Goal: Task Accomplishment & Management: Manage account settings

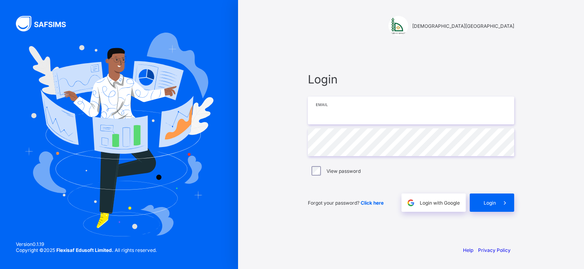
click at [357, 114] on input "email" at bounding box center [411, 110] width 206 height 28
type input "**********"
click at [501, 201] on icon at bounding box center [505, 203] width 8 height 8
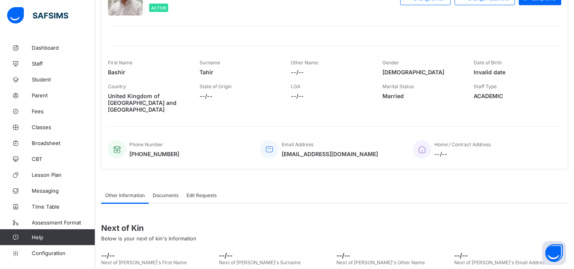
scroll to position [16, 0]
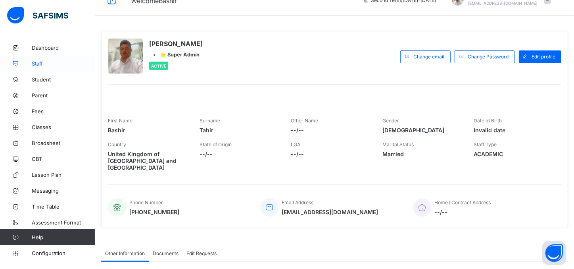
click at [46, 68] on link "Staff" at bounding box center [47, 64] width 95 height 16
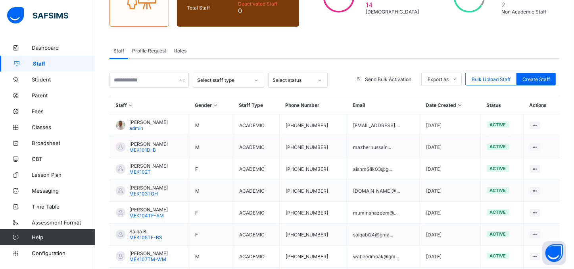
scroll to position [108, 0]
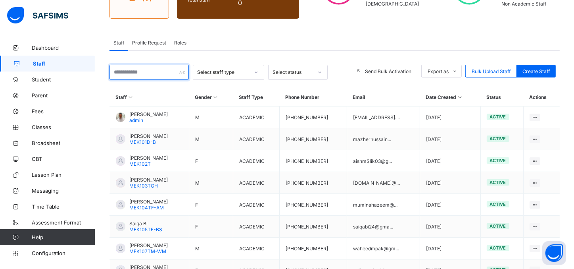
click at [157, 74] on input "text" at bounding box center [149, 72] width 79 height 15
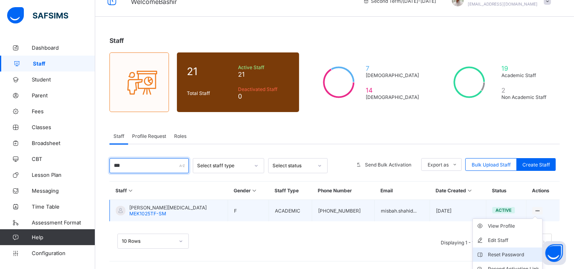
scroll to position [50, 0]
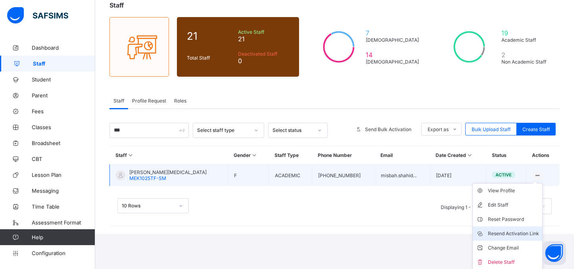
click at [511, 235] on div "Resend Activation Link" at bounding box center [513, 233] width 51 height 8
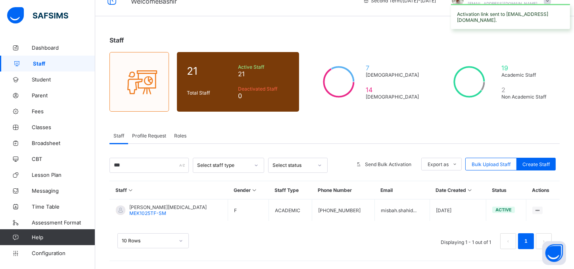
scroll to position [15, 0]
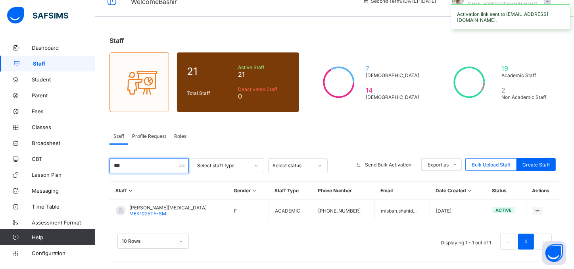
click at [135, 165] on input "***" at bounding box center [149, 165] width 79 height 15
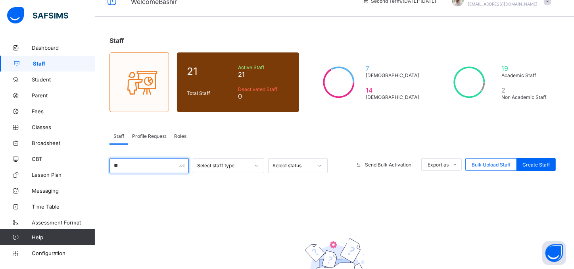
type input "*"
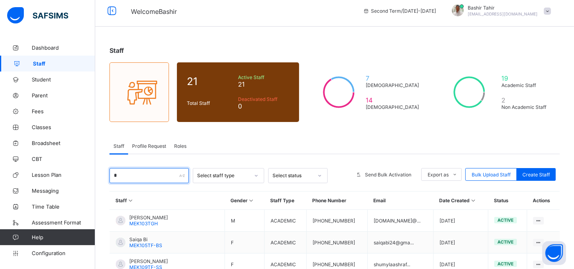
scroll to position [3, 0]
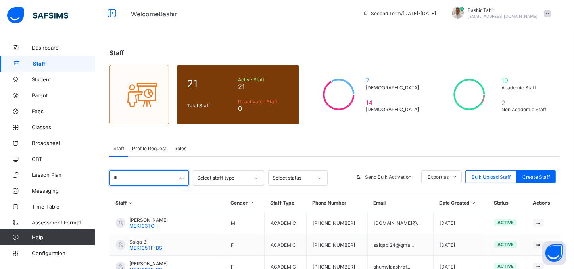
type input "*"
click at [35, 61] on span "Staff" at bounding box center [64, 63] width 62 height 6
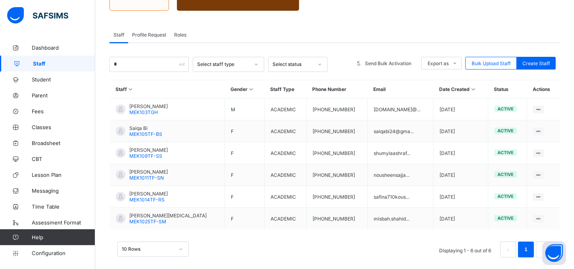
scroll to position [125, 0]
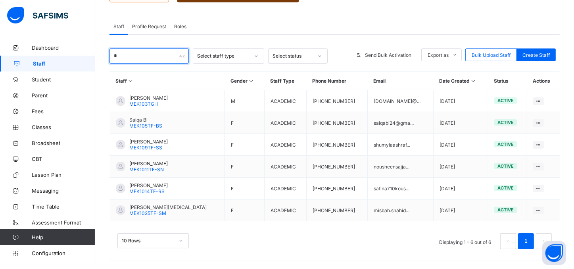
click at [161, 57] on input "*" at bounding box center [149, 55] width 79 height 15
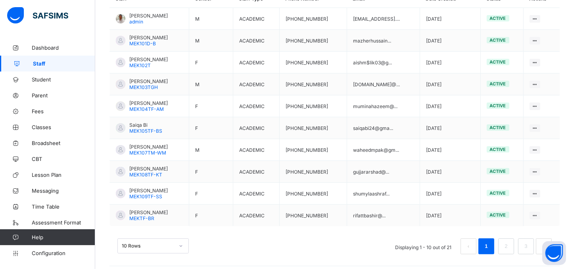
scroll to position [209, 0]
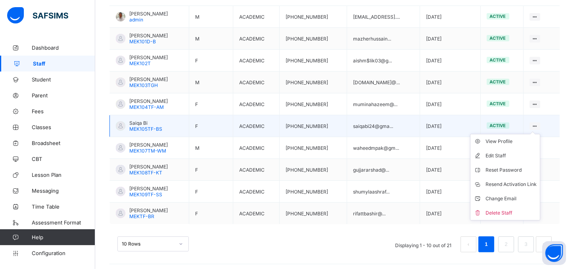
click at [539, 124] on icon at bounding box center [535, 126] width 7 height 6
click at [519, 185] on div "Resend Activation Link" at bounding box center [511, 184] width 51 height 8
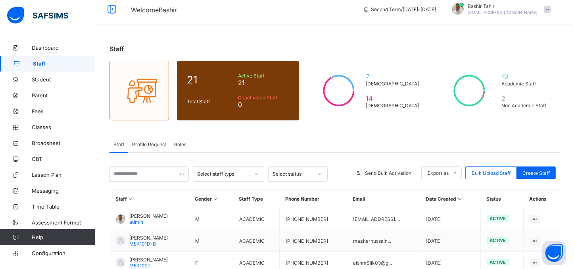
scroll to position [0, 0]
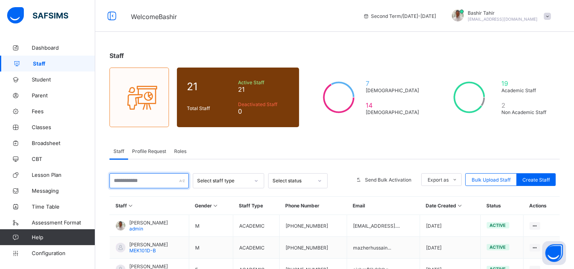
click at [152, 180] on input "text" at bounding box center [149, 180] width 79 height 15
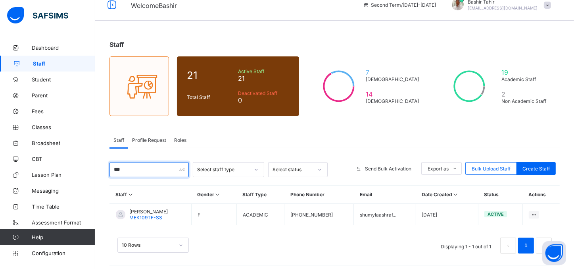
scroll to position [15, 0]
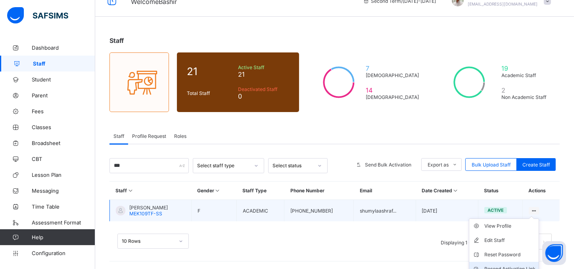
click at [516, 265] on div "Resend Activation Link" at bounding box center [510, 269] width 51 height 8
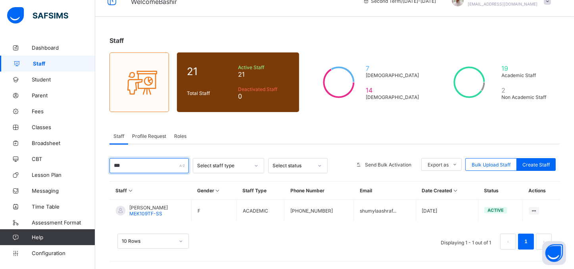
click at [130, 162] on input "***" at bounding box center [149, 165] width 79 height 15
type input "*"
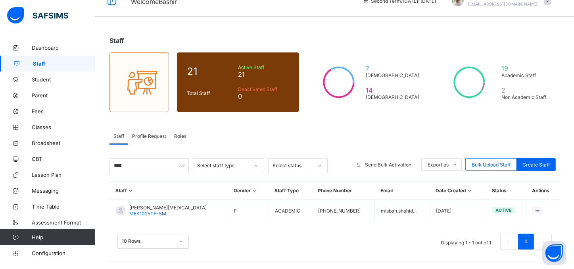
click at [44, 63] on span "Staff" at bounding box center [64, 63] width 62 height 6
click at [165, 166] on input "****" at bounding box center [149, 165] width 79 height 15
type input "*"
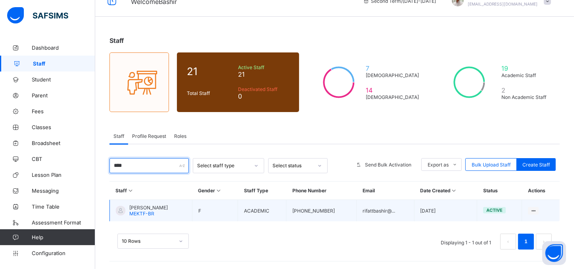
type input "****"
click at [151, 209] on span "Rifat Bashir" at bounding box center [148, 207] width 38 height 6
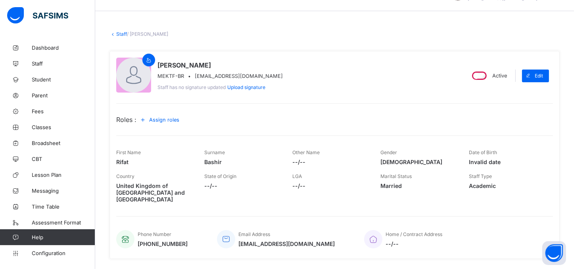
scroll to position [20, 0]
click at [177, 124] on div "Assign roles" at bounding box center [161, 119] width 49 height 13
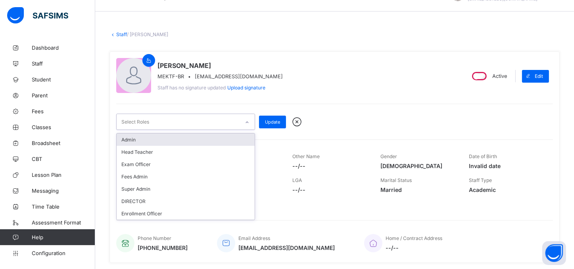
click at [245, 125] on div at bounding box center [246, 122] width 13 height 13
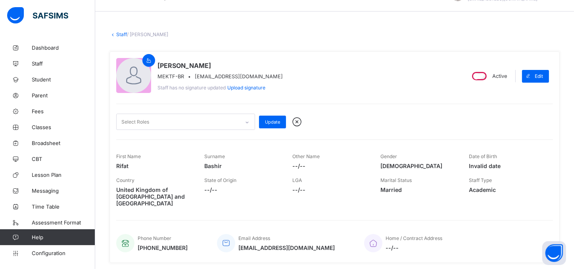
click at [345, 83] on div "Rifat Bashir MEKTF-BR • rifattbashir@hotmail.com Staff has no signature updated…" at bounding box center [287, 76] width 342 height 36
click at [54, 254] on span "Configuration" at bounding box center [63, 253] width 63 height 6
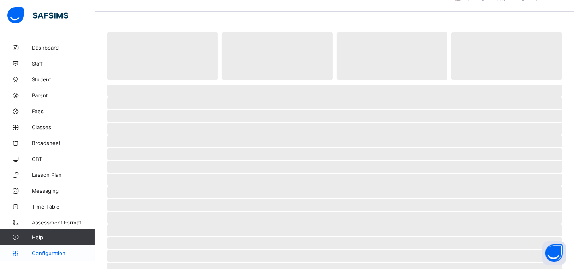
scroll to position [2, 0]
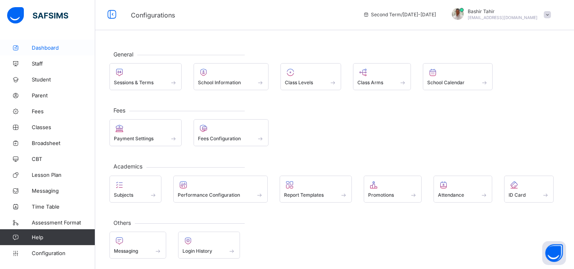
click at [50, 49] on span "Dashboard" at bounding box center [63, 47] width 63 height 6
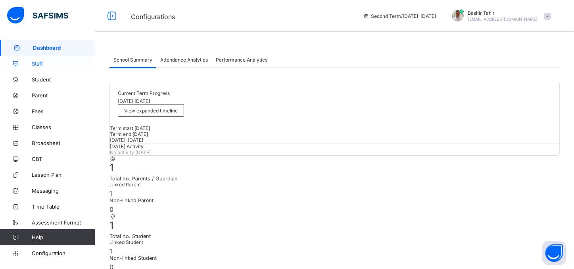
click at [43, 62] on span "Staff" at bounding box center [63, 63] width 63 height 6
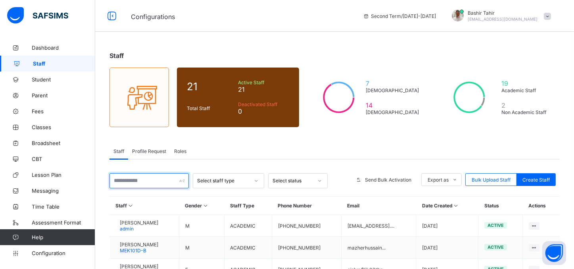
click at [143, 177] on input "text" at bounding box center [149, 180] width 79 height 15
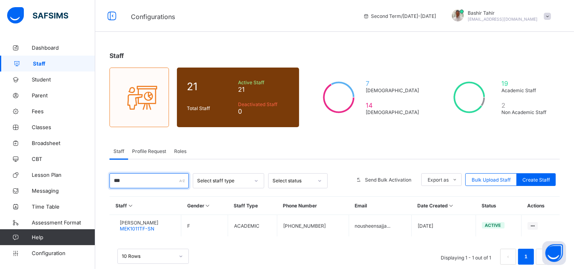
scroll to position [15, 0]
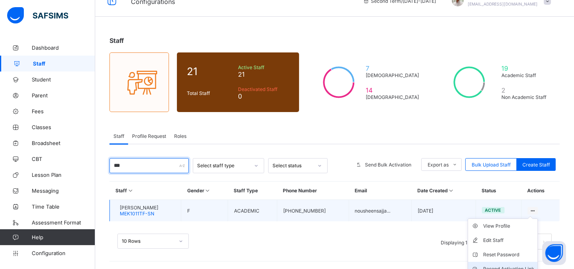
type input "***"
click at [522, 266] on div "Resend Activation Link" at bounding box center [508, 269] width 51 height 8
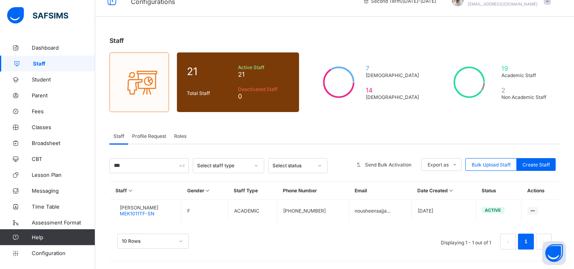
click at [44, 63] on span "Staff" at bounding box center [64, 63] width 62 height 6
click at [58, 255] on span "Configuration" at bounding box center [63, 253] width 63 height 6
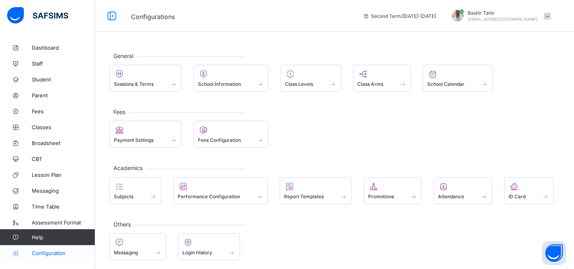
click at [57, 252] on span "Configuration" at bounding box center [63, 253] width 63 height 6
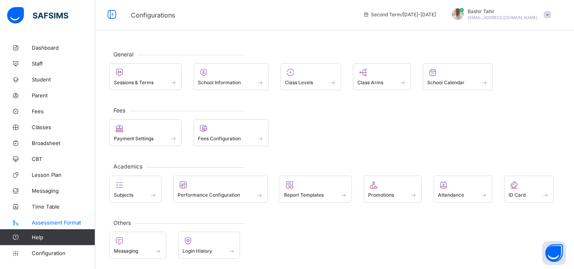
click at [67, 225] on span "Assessment Format" at bounding box center [63, 222] width 63 height 6
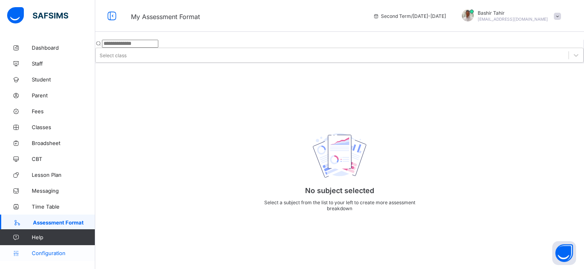
click at [58, 250] on span "Configuration" at bounding box center [63, 253] width 63 height 6
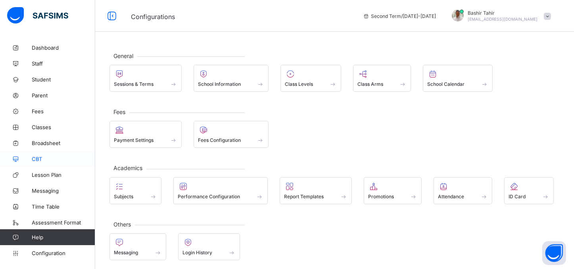
click at [32, 161] on span "CBT" at bounding box center [63, 159] width 63 height 6
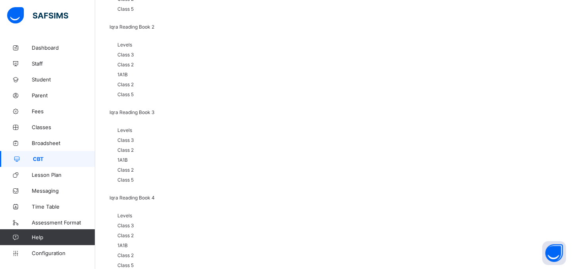
scroll to position [194, 0]
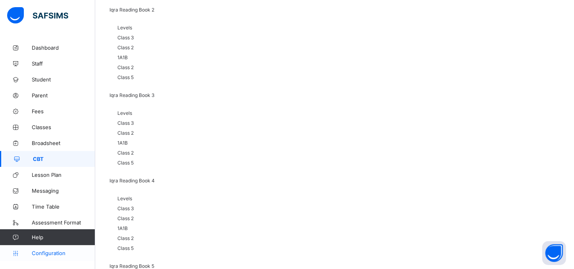
click at [37, 252] on span "Configuration" at bounding box center [63, 253] width 63 height 6
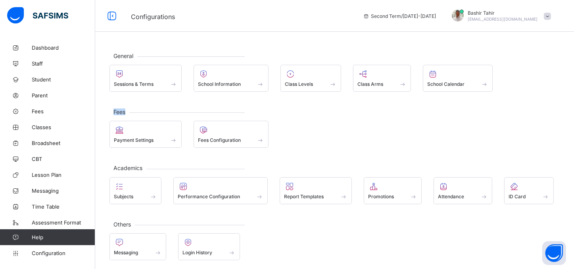
drag, startPoint x: 488, startPoint y: 85, endPoint x: 501, endPoint y: 110, distance: 28.4
click at [501, 110] on div "General Sessions & Terms School Information Class Levels Class Arms School Cale…" at bounding box center [334, 156] width 479 height 232
click at [40, 65] on span "Staff" at bounding box center [63, 63] width 63 height 6
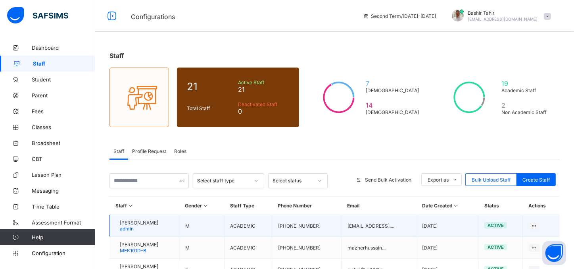
click at [166, 219] on td "Bashir Tahir admin" at bounding box center [144, 226] width 69 height 22
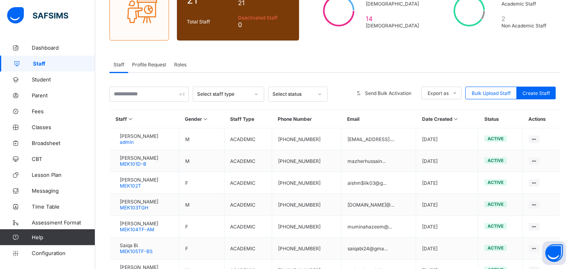
scroll to position [42, 0]
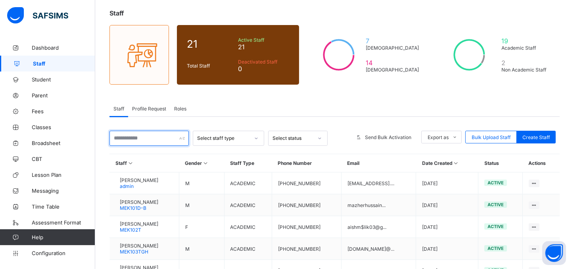
click at [154, 136] on input "text" at bounding box center [149, 138] width 79 height 15
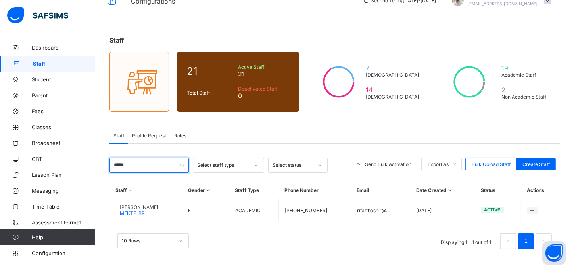
scroll to position [15, 0]
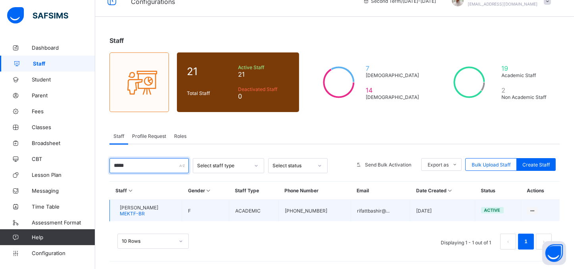
type input "*****"
click at [145, 211] on span "MEKTF-BR" at bounding box center [132, 213] width 25 height 6
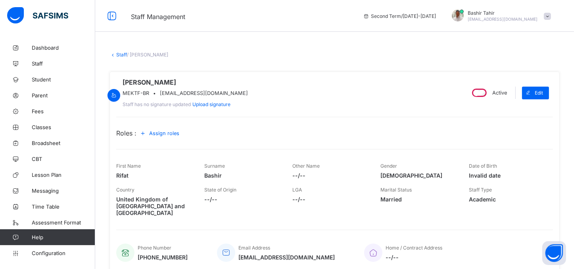
click at [177, 136] on span "Assign roles" at bounding box center [164, 133] width 30 height 6
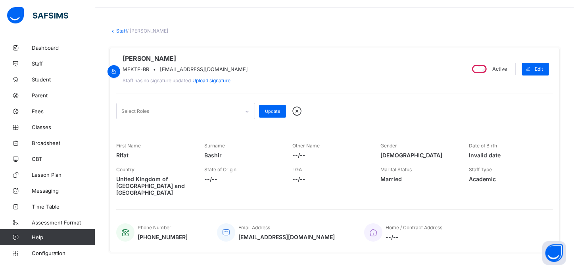
scroll to position [26, 0]
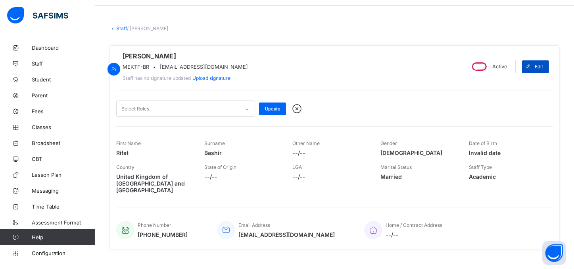
click at [543, 69] on span "Edit" at bounding box center [539, 66] width 8 height 6
select select "**"
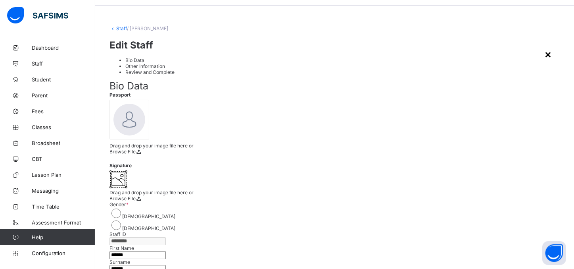
click at [552, 47] on div "×" at bounding box center [548, 53] width 8 height 13
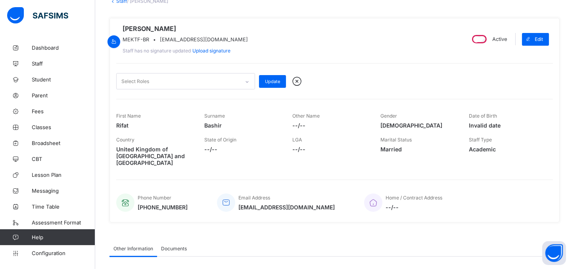
scroll to position [49, 0]
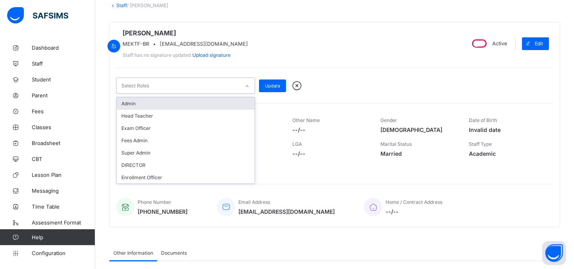
click at [249, 90] on icon at bounding box center [247, 86] width 5 height 8
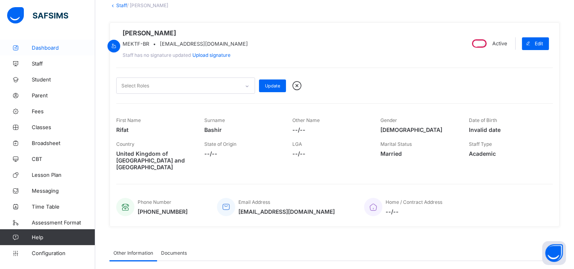
click at [50, 41] on link "Dashboard" at bounding box center [47, 48] width 95 height 16
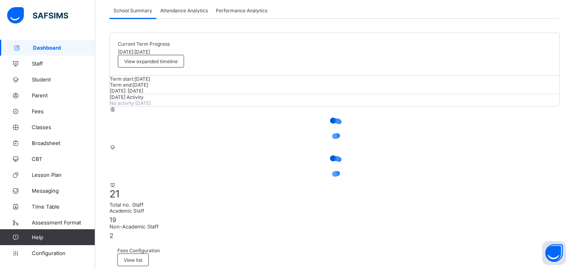
click at [45, 49] on span "Dashboard" at bounding box center [64, 47] width 62 height 6
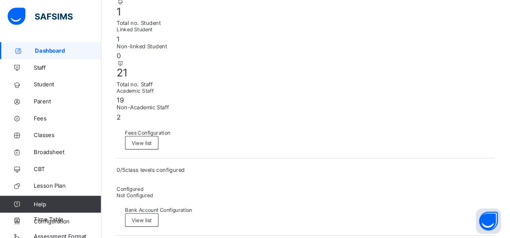
scroll to position [214, 0]
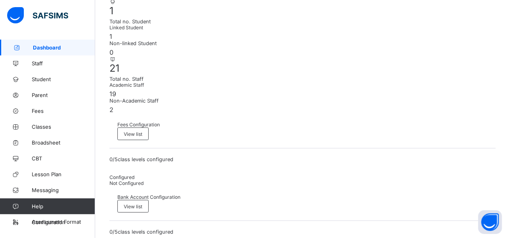
drag, startPoint x: 584, startPoint y: 8, endPoint x: 381, endPoint y: 215, distance: 290.4
drag, startPoint x: 508, startPoint y: 123, endPoint x: 506, endPoint y: 86, distance: 36.6
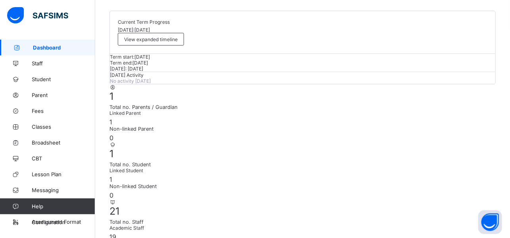
scroll to position [0, 0]
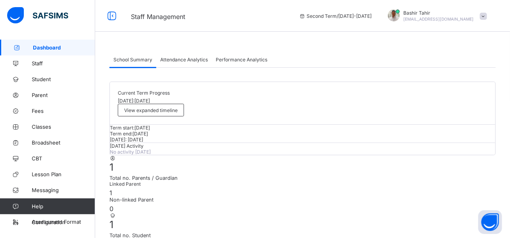
click at [46, 52] on link "Dashboard" at bounding box center [47, 48] width 95 height 16
click at [49, 67] on link "Staff" at bounding box center [47, 64] width 95 height 16
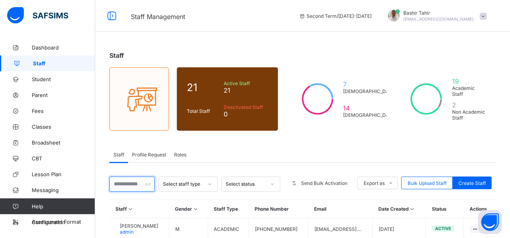
click at [139, 178] on input "text" at bounding box center [132, 184] width 45 height 15
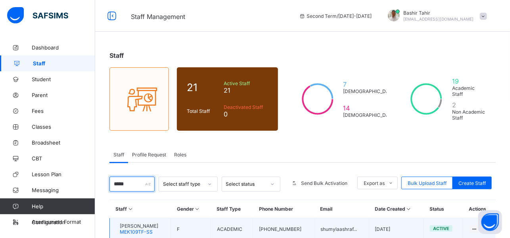
type input "*****"
click at [150, 229] on span "MEK109TF-SS" at bounding box center [136, 232] width 33 height 6
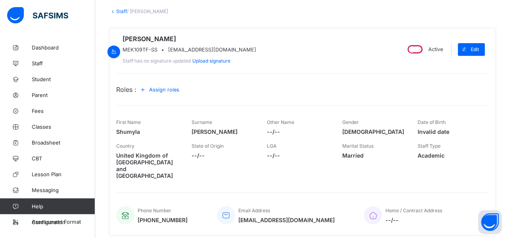
scroll to position [39, 0]
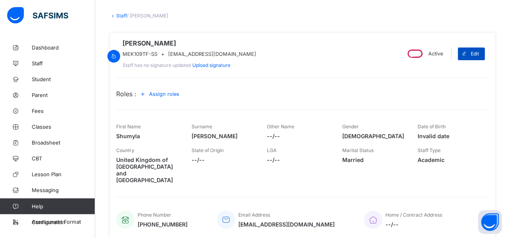
click at [479, 56] on span "Edit" at bounding box center [475, 54] width 8 height 6
select select "**"
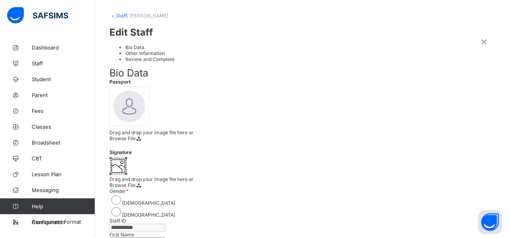
drag, startPoint x: 506, startPoint y: 74, endPoint x: 508, endPoint y: 90, distance: 16.8
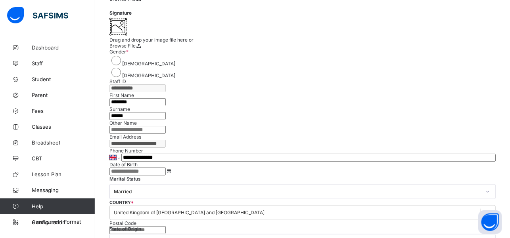
scroll to position [189, 0]
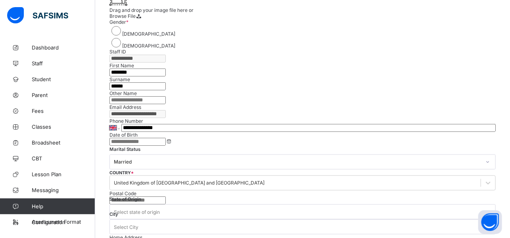
scroll to position [4, 0]
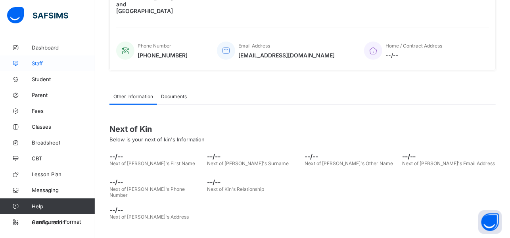
click at [45, 63] on span "Staff" at bounding box center [63, 63] width 63 height 6
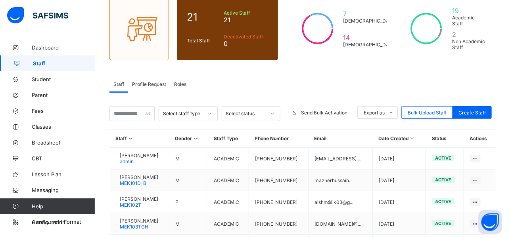
scroll to position [74, 0]
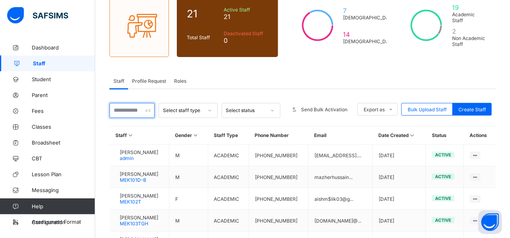
click at [135, 106] on input "text" at bounding box center [132, 110] width 45 height 15
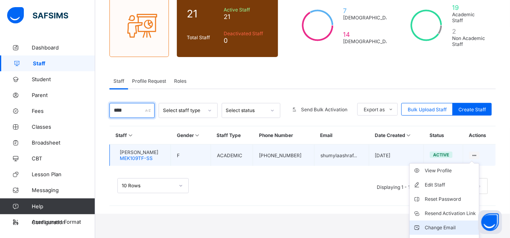
type input "****"
click at [457, 224] on div "Change Email" at bounding box center [450, 228] width 51 height 8
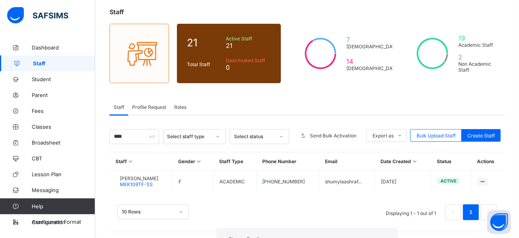
type input "**********"
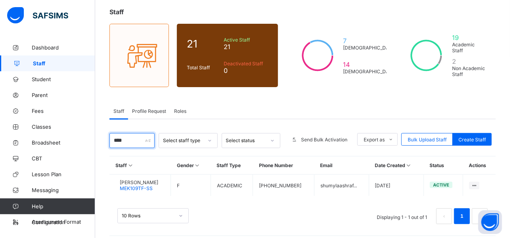
click at [149, 135] on div "****" at bounding box center [132, 140] width 45 height 15
type input "*"
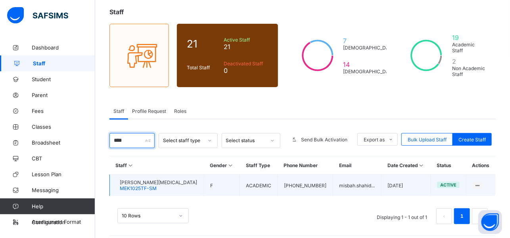
type input "****"
click at [161, 180] on span "Misbah Yasmin Shahid" at bounding box center [158, 183] width 77 height 6
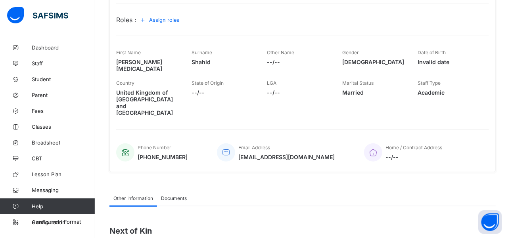
scroll to position [53, 0]
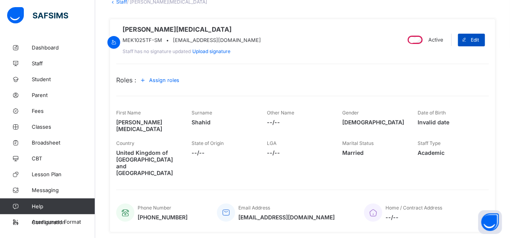
click at [471, 37] on span at bounding box center [464, 40] width 13 height 13
select select "**"
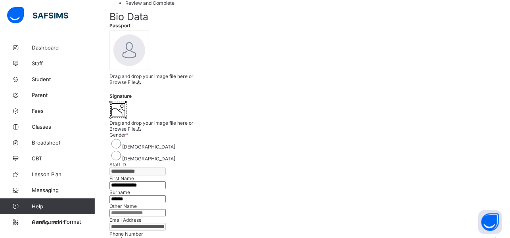
scroll to position [0, 0]
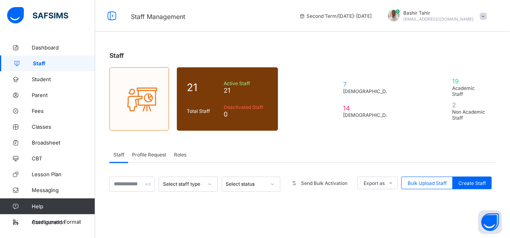
scroll to position [44, 0]
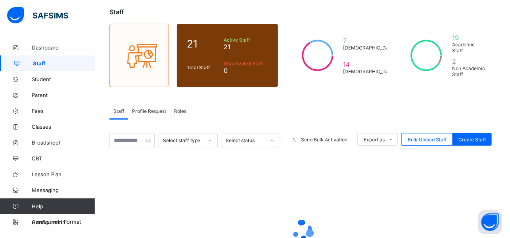
select select "**"
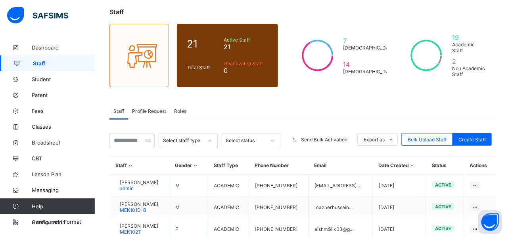
click at [142, 135] on input "text" at bounding box center [132, 140] width 45 height 15
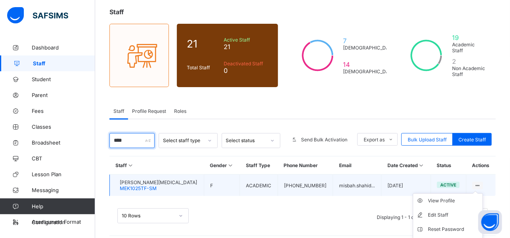
type input "****"
click at [481, 183] on icon at bounding box center [478, 186] width 7 height 6
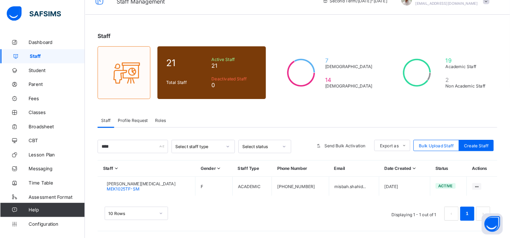
scroll to position [0, 0]
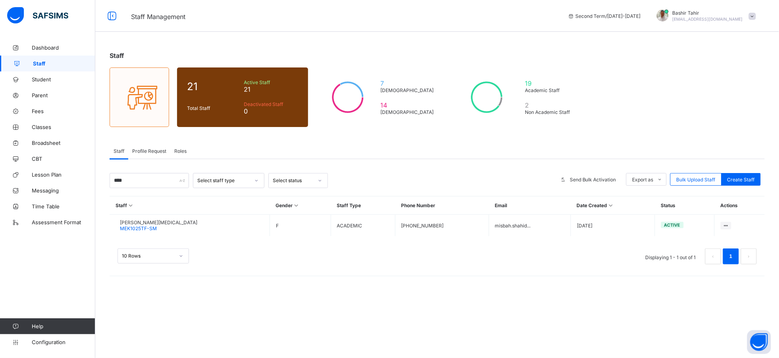
drag, startPoint x: 515, startPoint y: 52, endPoint x: 537, endPoint y: 347, distance: 296.0
click at [537, 268] on div "Staff 21 Total Staff Active Staff 21 Deactivated Staff 0 7 Male 14 Female 19 Ac…" at bounding box center [436, 179] width 683 height 358
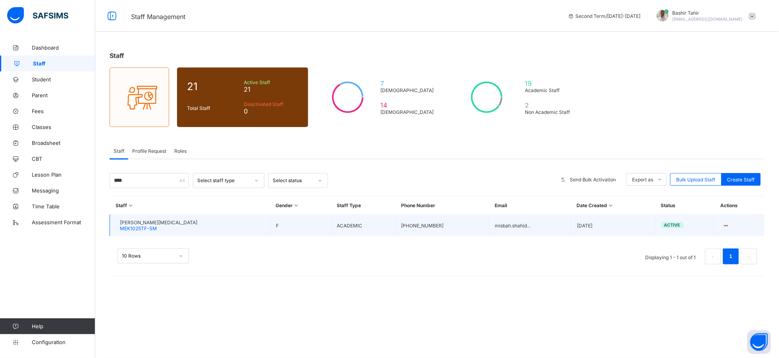
click at [584, 232] on td "View Profile Edit Staff Reset Password Resend Activation Link Change Email Dele…" at bounding box center [739, 226] width 50 height 22
click at [584, 268] on div "Change Email" at bounding box center [701, 298] width 51 height 8
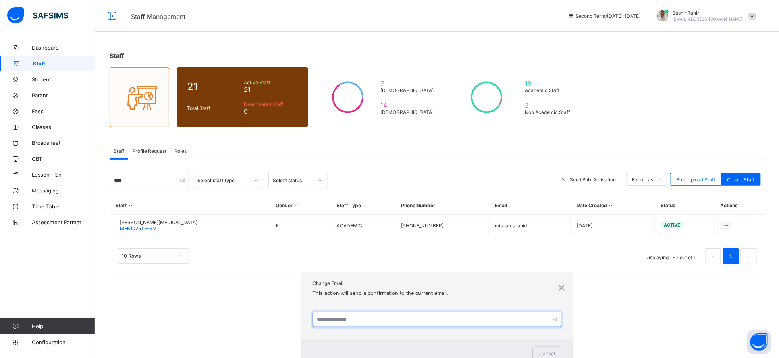
click at [352, 268] on input "text" at bounding box center [437, 319] width 249 height 15
type input "**********"
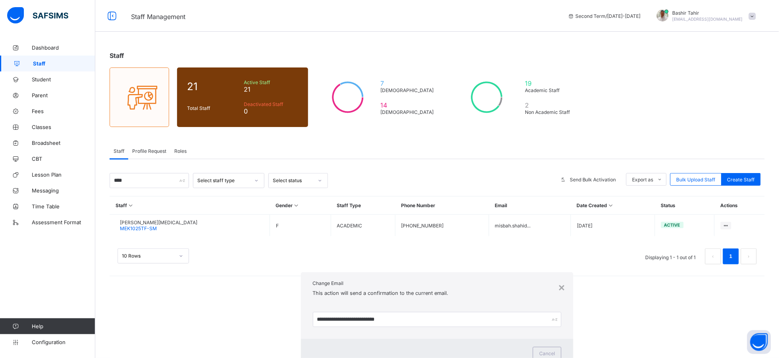
click at [491, 268] on div "Proceed" at bounding box center [437, 363] width 257 height 6
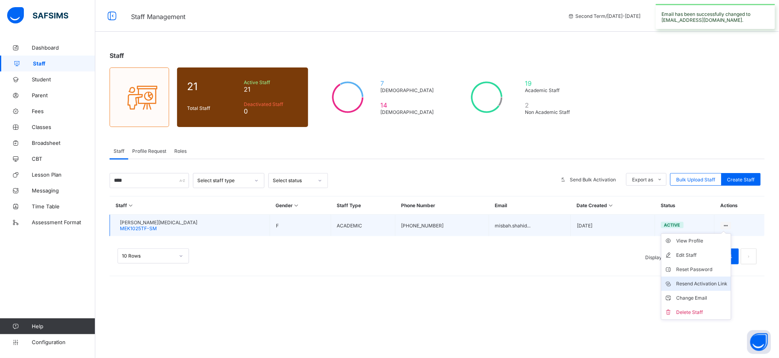
click at [584, 268] on li "Resend Activation Link" at bounding box center [695, 284] width 69 height 14
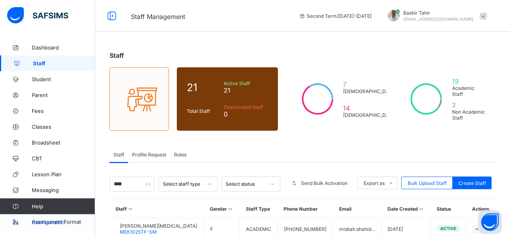
drag, startPoint x: 778, startPoint y: 15, endPoint x: 86, endPoint y: 224, distance: 723.0
click at [86, 224] on span "Configuration" at bounding box center [63, 222] width 63 height 6
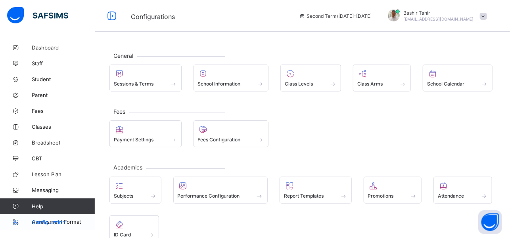
click at [58, 221] on span "Configuration" at bounding box center [63, 222] width 63 height 6
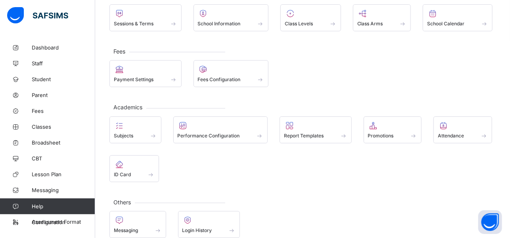
scroll to position [70, 0]
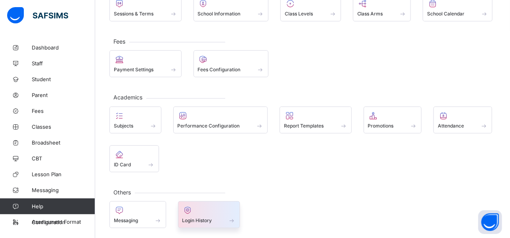
click at [227, 223] on div "Login History" at bounding box center [209, 215] width 62 height 27
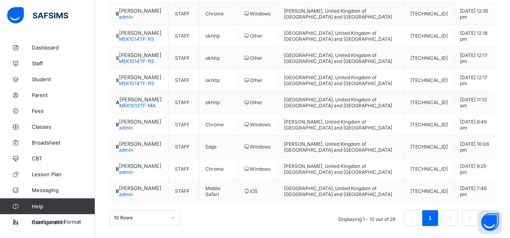
scroll to position [162, 0]
click at [458, 226] on li "2" at bounding box center [450, 219] width 16 height 16
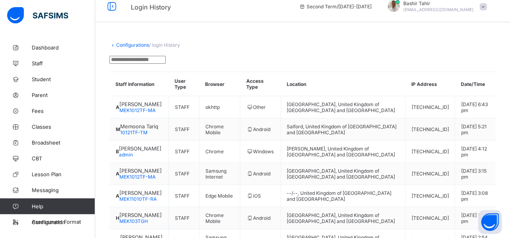
scroll to position [0, 0]
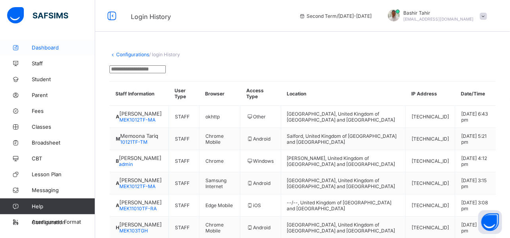
click at [43, 44] on span "Dashboard" at bounding box center [63, 47] width 63 height 6
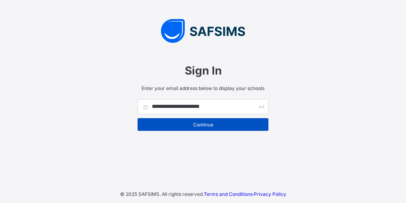
type input "**********"
click at [200, 121] on div "Continue" at bounding box center [203, 124] width 131 height 13
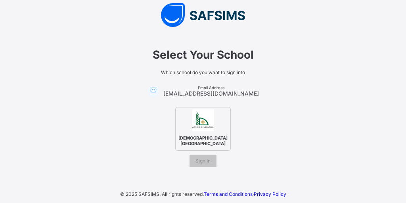
click at [198, 128] on img at bounding box center [203, 121] width 22 height 22
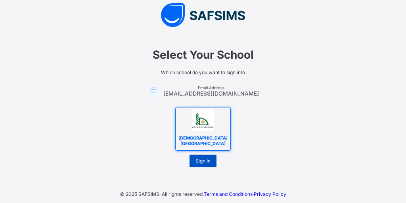
click at [202, 158] on span "Sign In" at bounding box center [203, 161] width 15 height 6
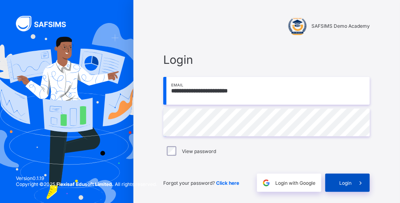
click at [351, 188] on div "Login" at bounding box center [347, 183] width 44 height 18
click at [229, 183] on span "Click here" at bounding box center [227, 183] width 23 height 6
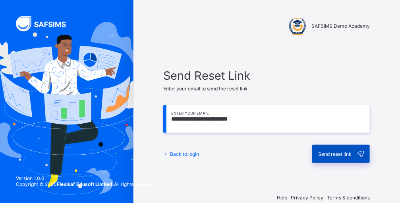
click at [345, 156] on span "Send reset link" at bounding box center [334, 154] width 33 height 6
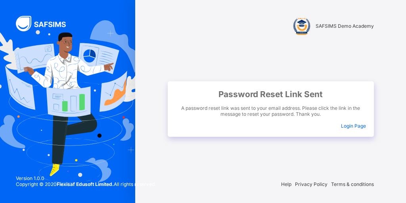
click at [353, 126] on span "Login Page" at bounding box center [353, 126] width 25 height 6
